Goal: Transaction & Acquisition: Purchase product/service

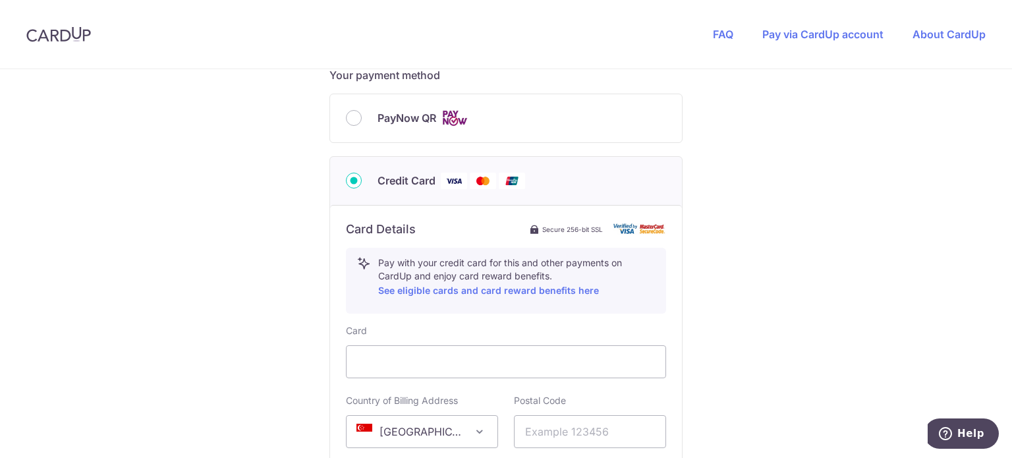
scroll to position [593, 0]
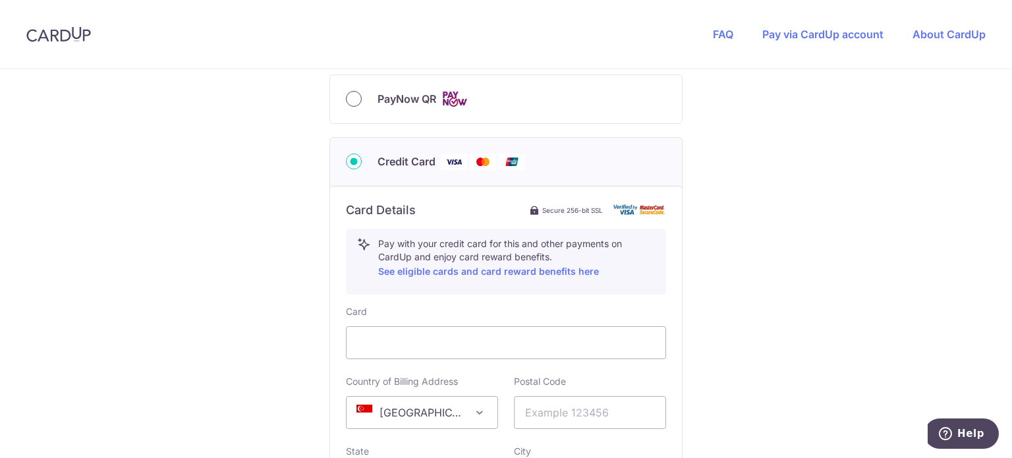
click at [351, 99] on input "PayNow QR" at bounding box center [354, 99] width 16 height 16
radio input "true"
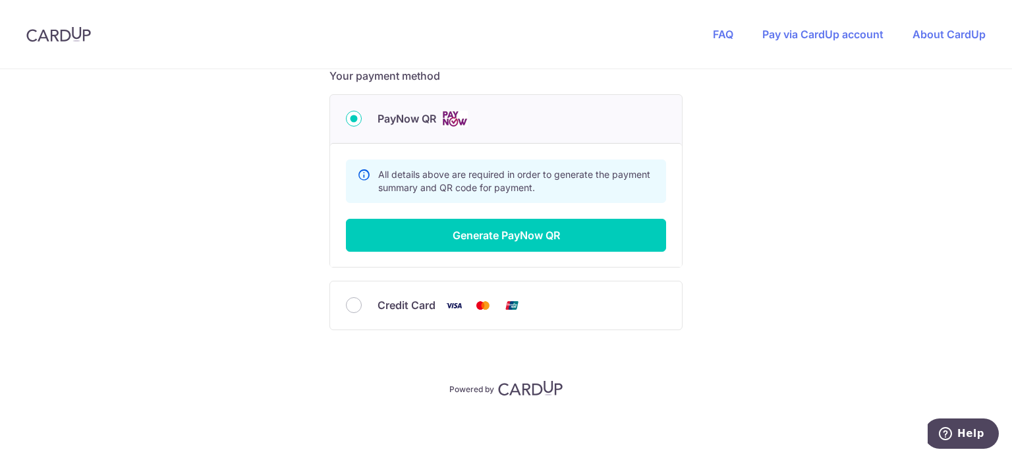
scroll to position [572, 0]
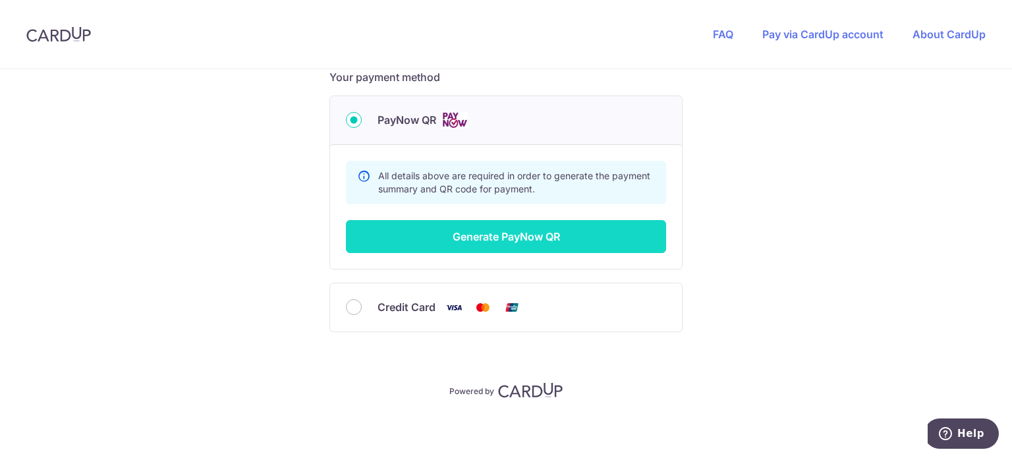
click at [522, 244] on button "Generate PayNow QR" at bounding box center [506, 236] width 320 height 33
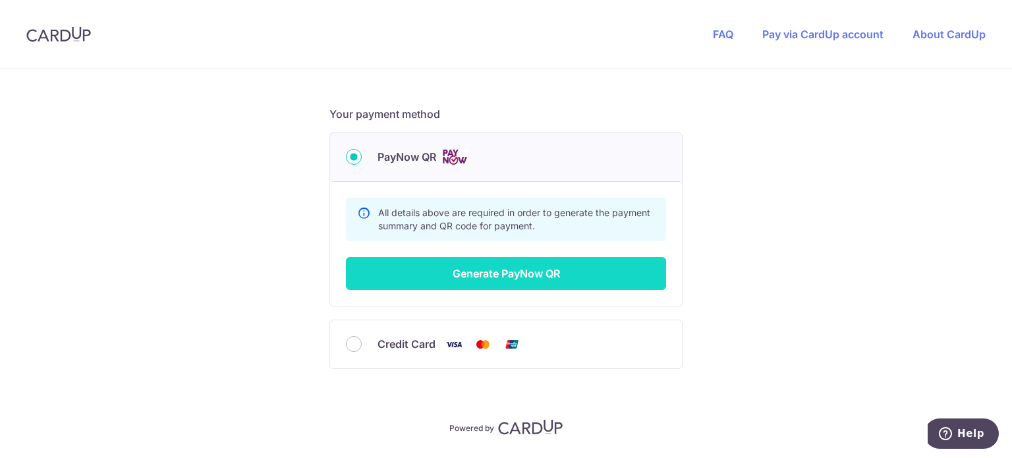
scroll to position [234, 0]
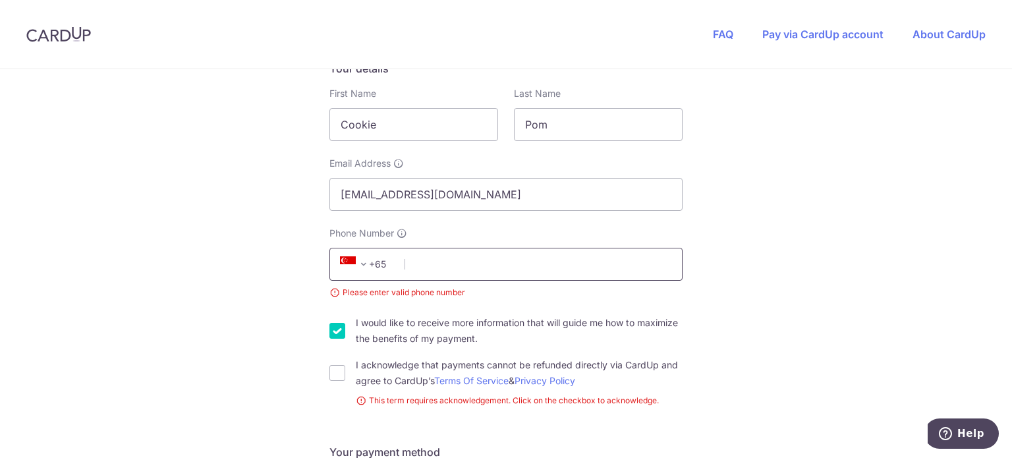
click at [479, 261] on input "Phone Number" at bounding box center [505, 264] width 353 height 33
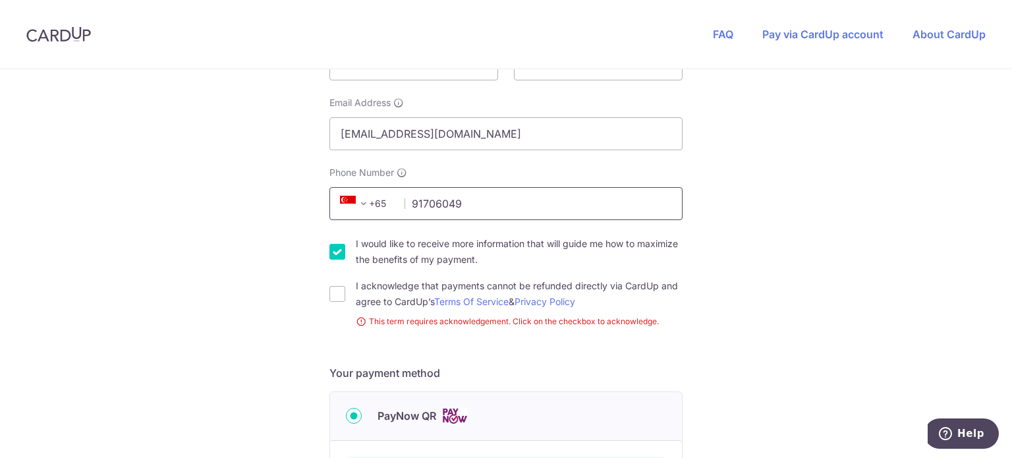
scroll to position [300, 0]
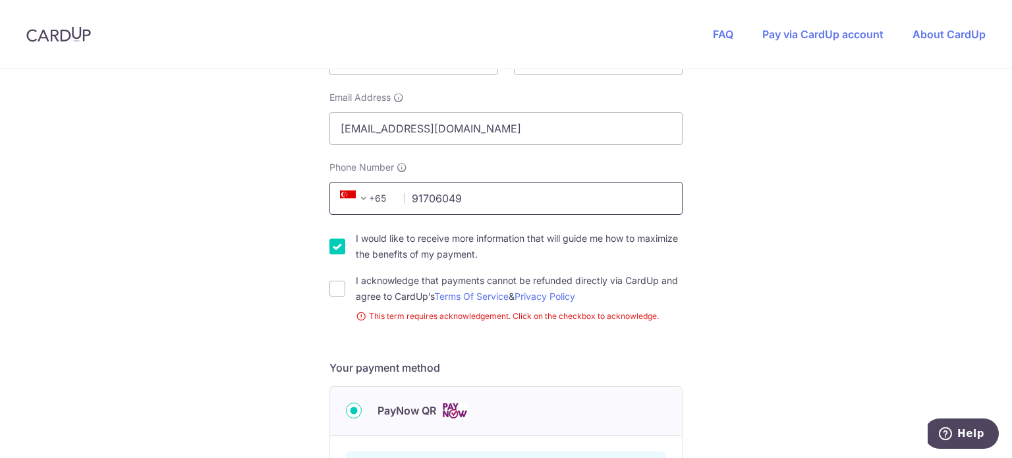
type input "91706049"
click at [330, 279] on div "I acknowledge that payments cannot be refunded directly via CardUp and agree to…" at bounding box center [505, 289] width 353 height 32
click at [338, 294] on input "I acknowledge that payments cannot be refunded directly via CardUp and agree to…" at bounding box center [337, 289] width 16 height 16
checkbox input "true"
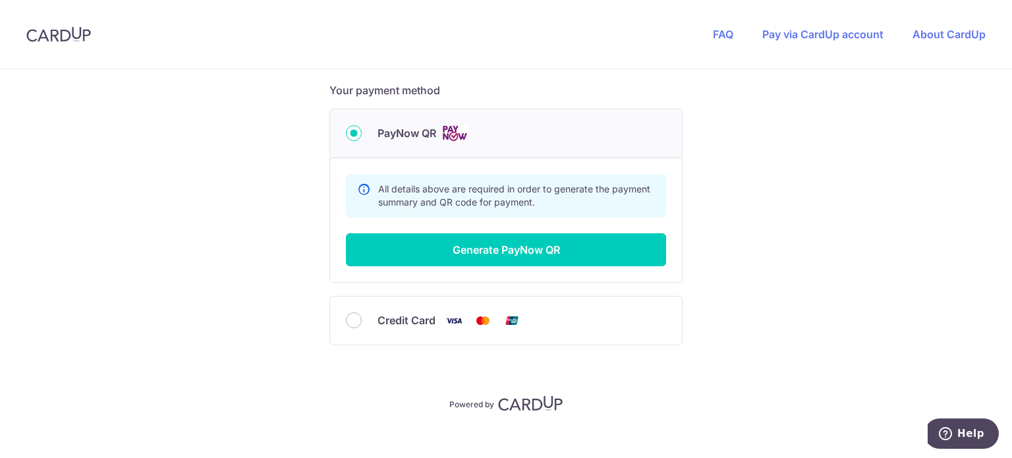
scroll to position [563, 0]
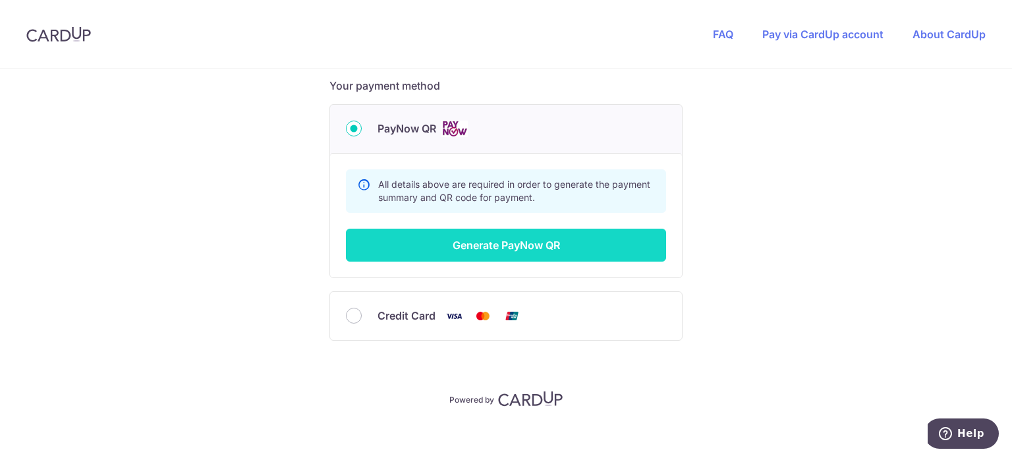
click at [513, 250] on button "Generate PayNow QR" at bounding box center [506, 245] width 320 height 33
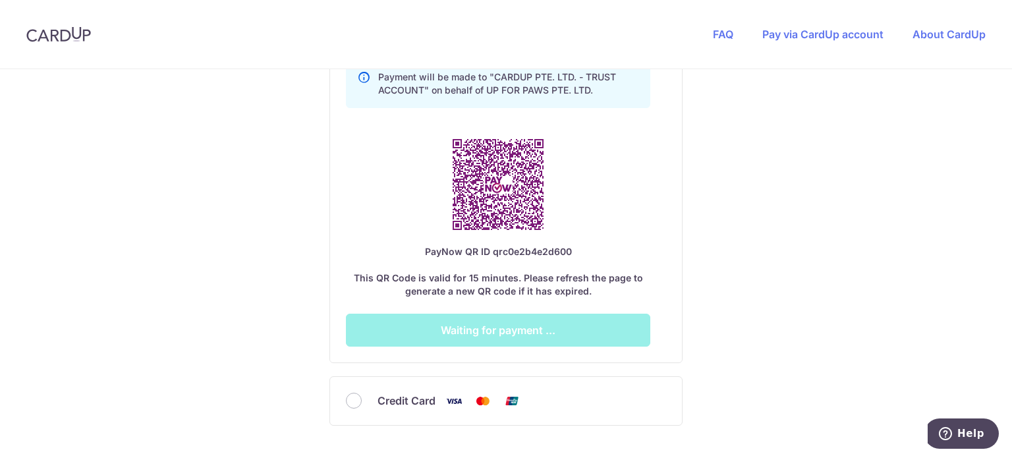
scroll to position [791, 0]
